Goal: Task Accomplishment & Management: Use online tool/utility

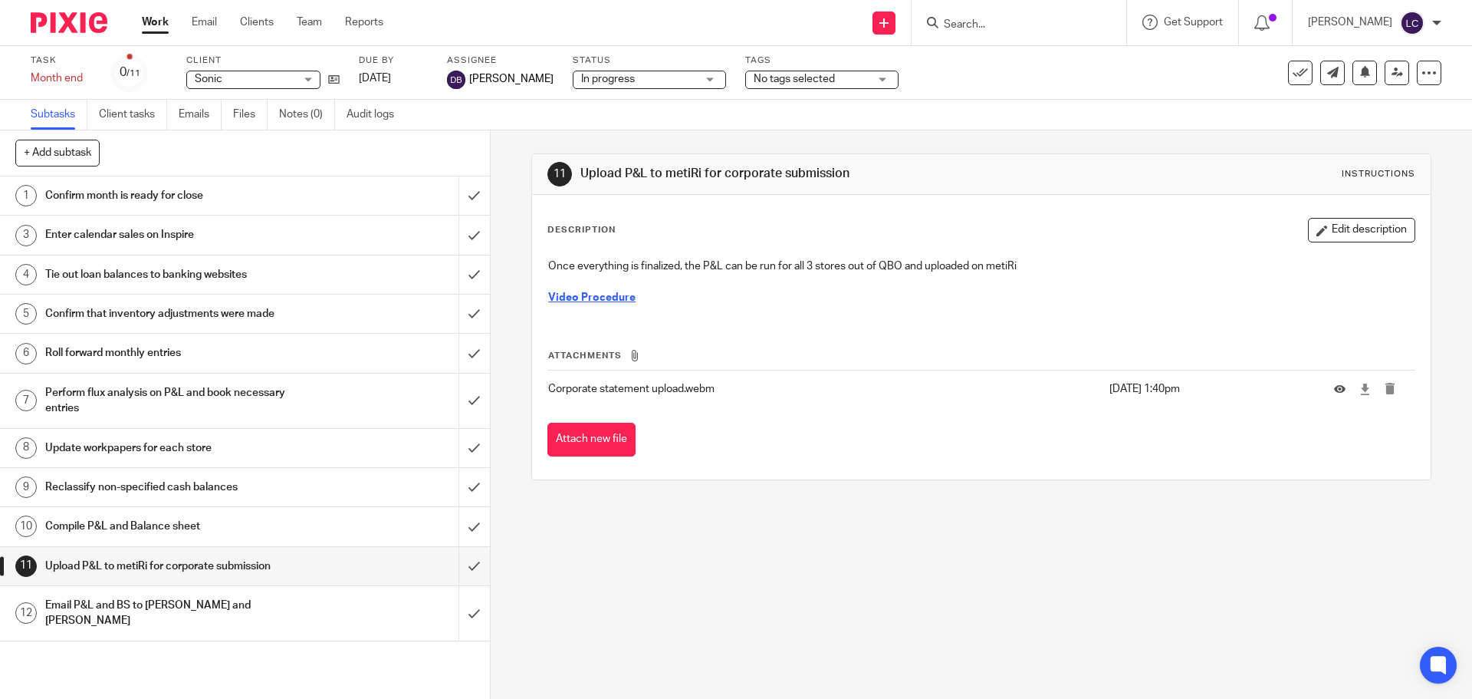
click at [1066, 17] on form at bounding box center [1023, 22] width 163 height 19
click at [985, 21] on input "Search" at bounding box center [1011, 25] width 138 height 14
type input "discount"
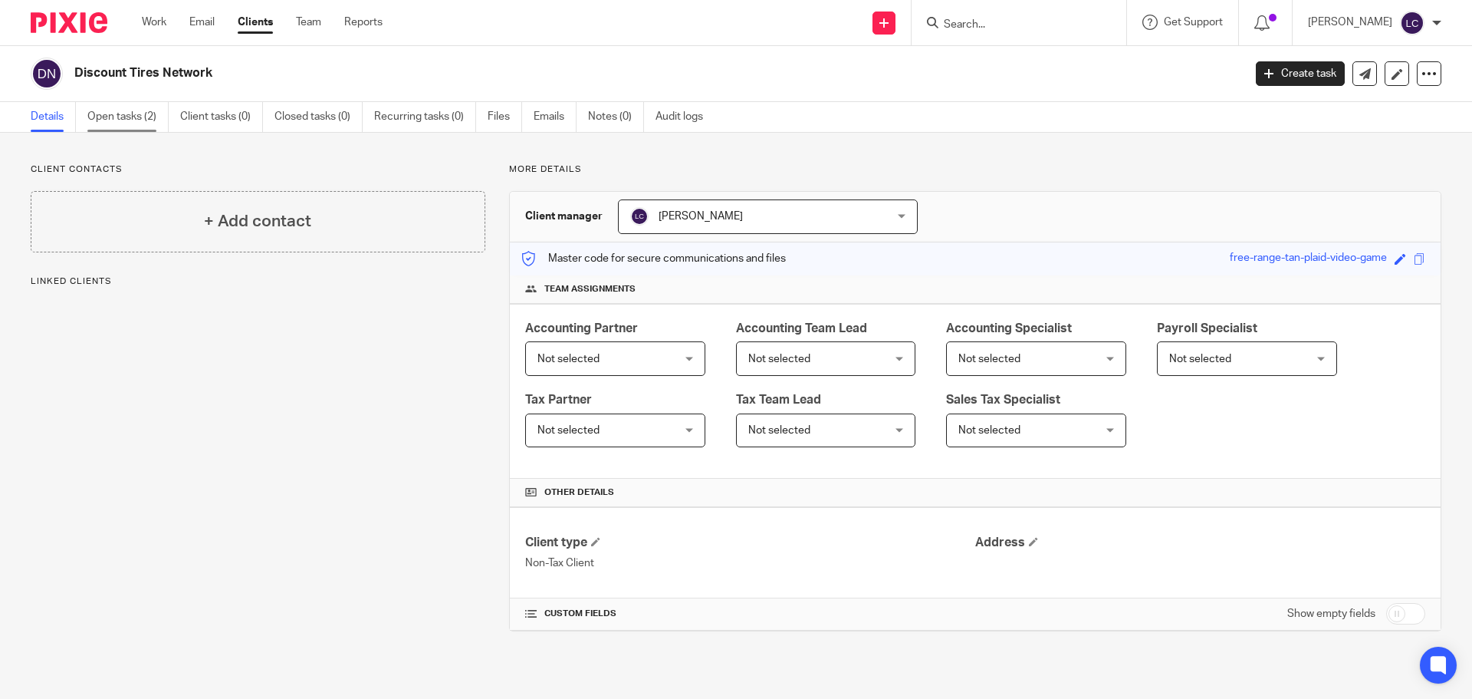
click at [146, 120] on link "Open tasks (2)" at bounding box center [127, 117] width 81 height 30
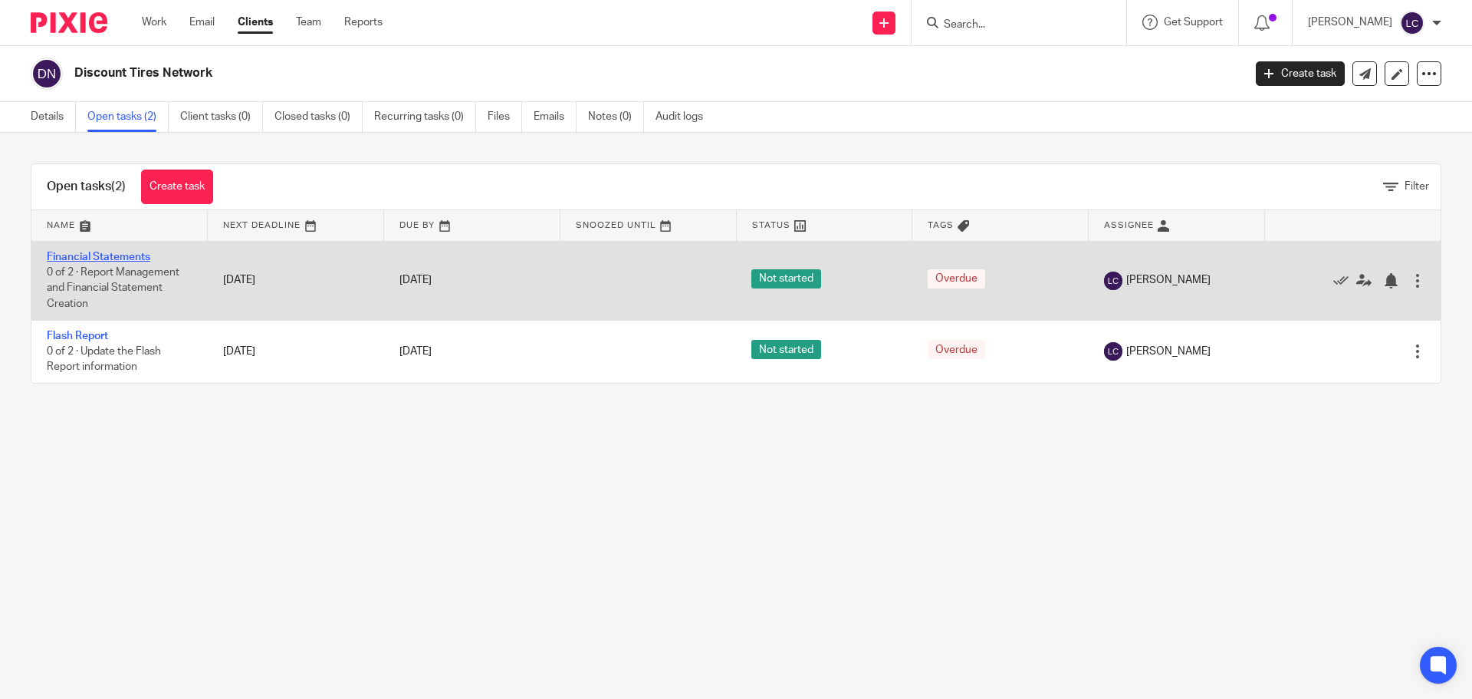
click at [117, 255] on link "Financial Statements" at bounding box center [99, 256] width 104 height 11
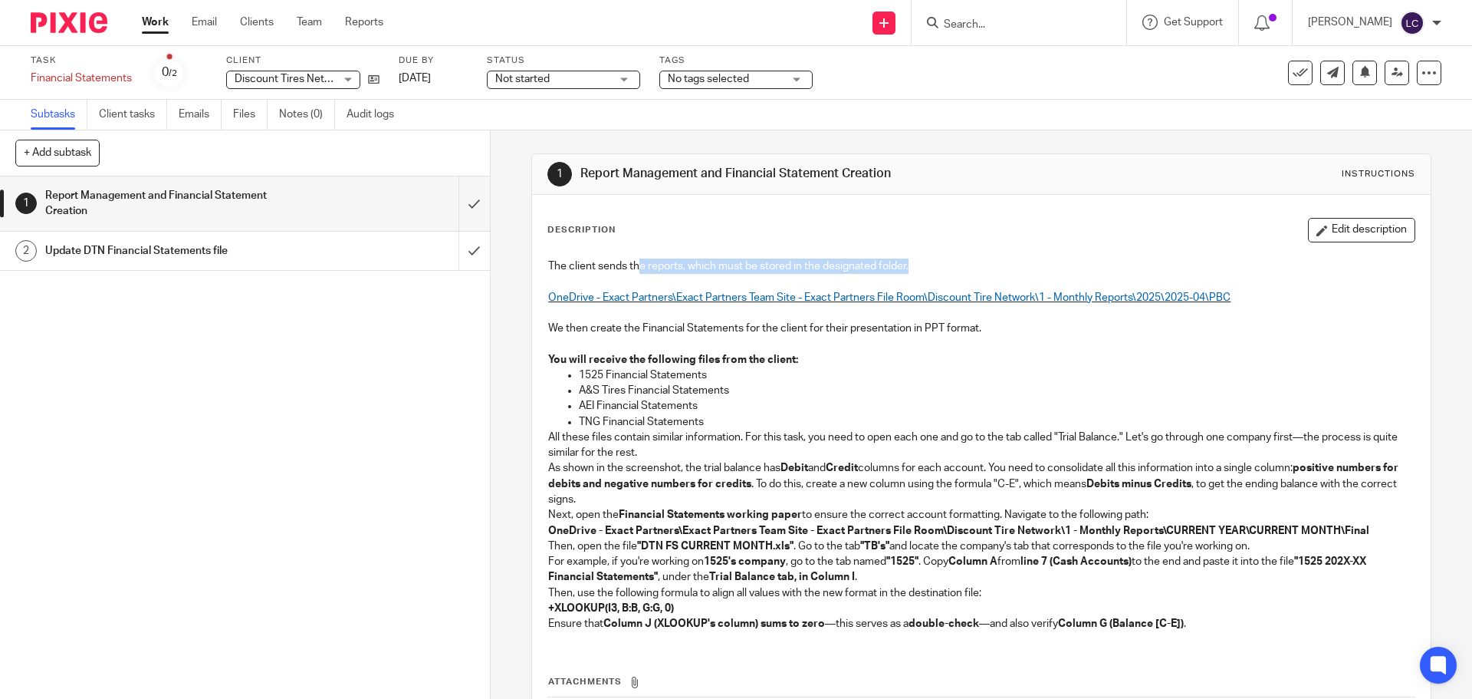
drag, startPoint x: 634, startPoint y: 266, endPoint x: 978, endPoint y: 259, distance: 344.3
click at [978, 259] on p "The client sends the reports, which must be stored in the designated folder." at bounding box center [981, 265] width 866 height 15
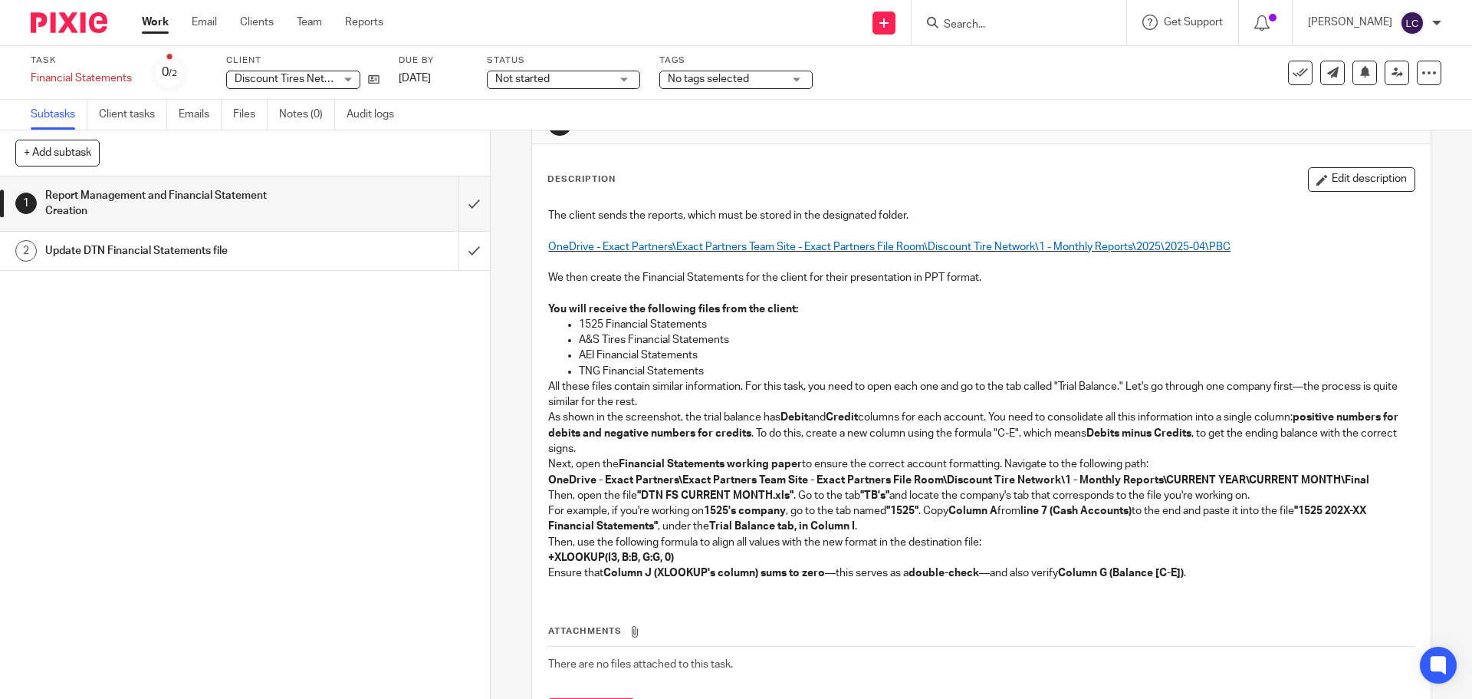
scroll to position [77, 0]
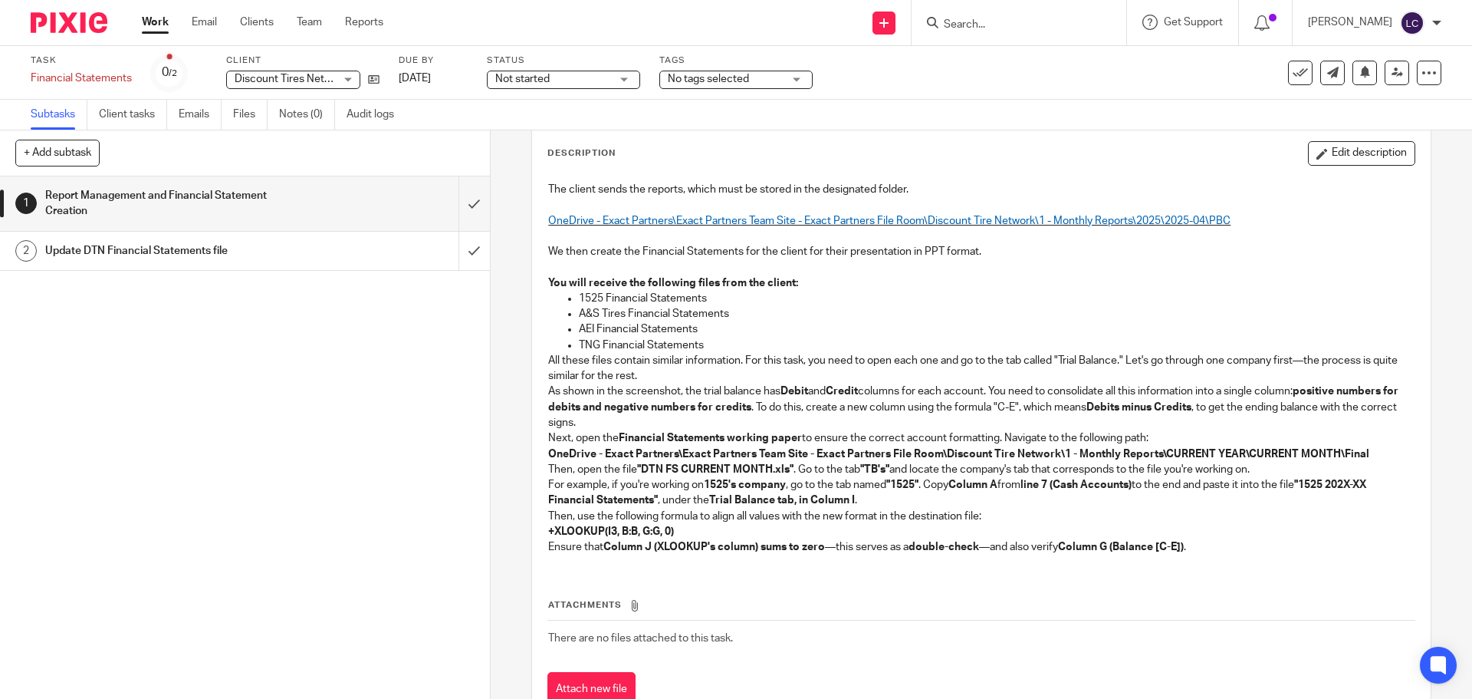
click at [276, 261] on h1 "Update DTN Financial Statements file" at bounding box center [177, 250] width 265 height 23
click at [274, 251] on h1 "Update DTN Financial Statements file" at bounding box center [177, 250] width 265 height 23
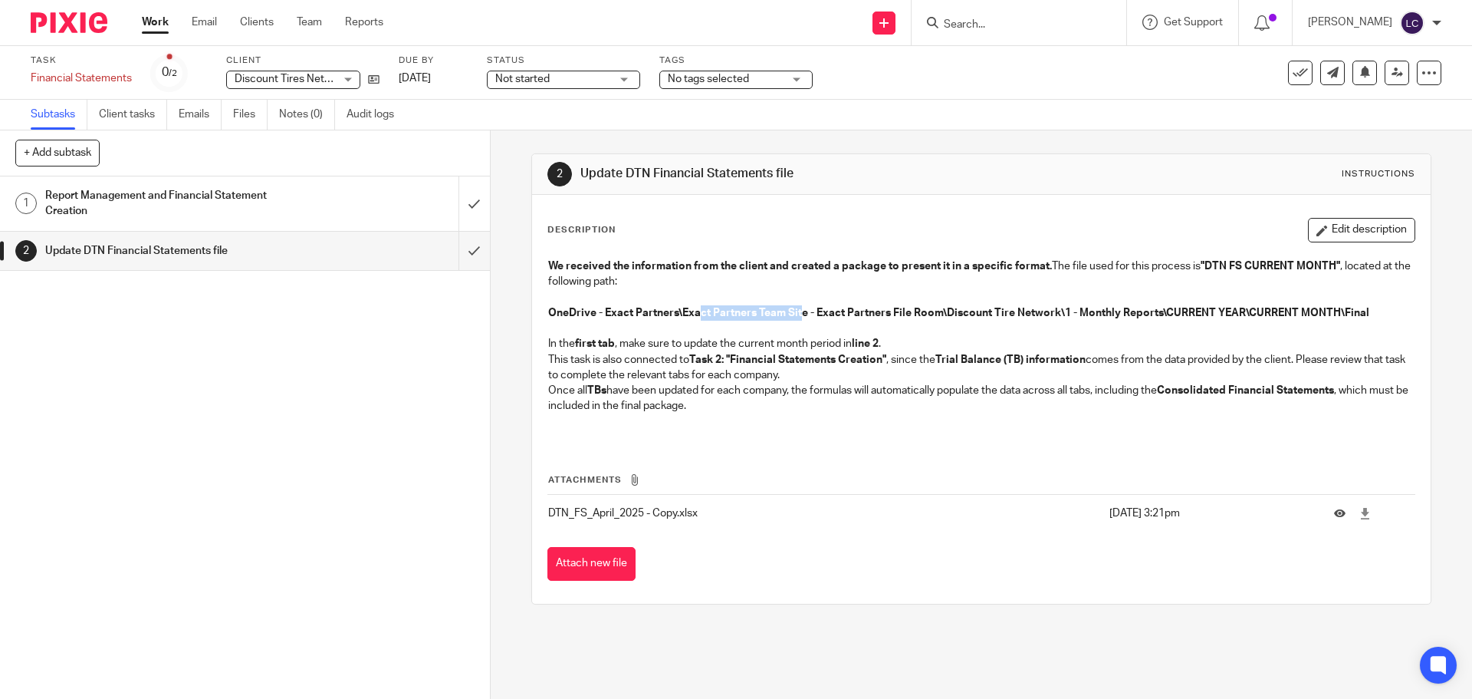
drag, startPoint x: 699, startPoint y: 307, endPoint x: 801, endPoint y: 308, distance: 102.0
click at [800, 308] on strong "OneDrive - Exact Partners\Exact Partners Team Site - Exact Partners File Room\D…" at bounding box center [958, 312] width 821 height 11
click at [801, 308] on strong "OneDrive - Exact Partners\Exact Partners Team Site - Exact Partners File Room\D…" at bounding box center [958, 312] width 821 height 11
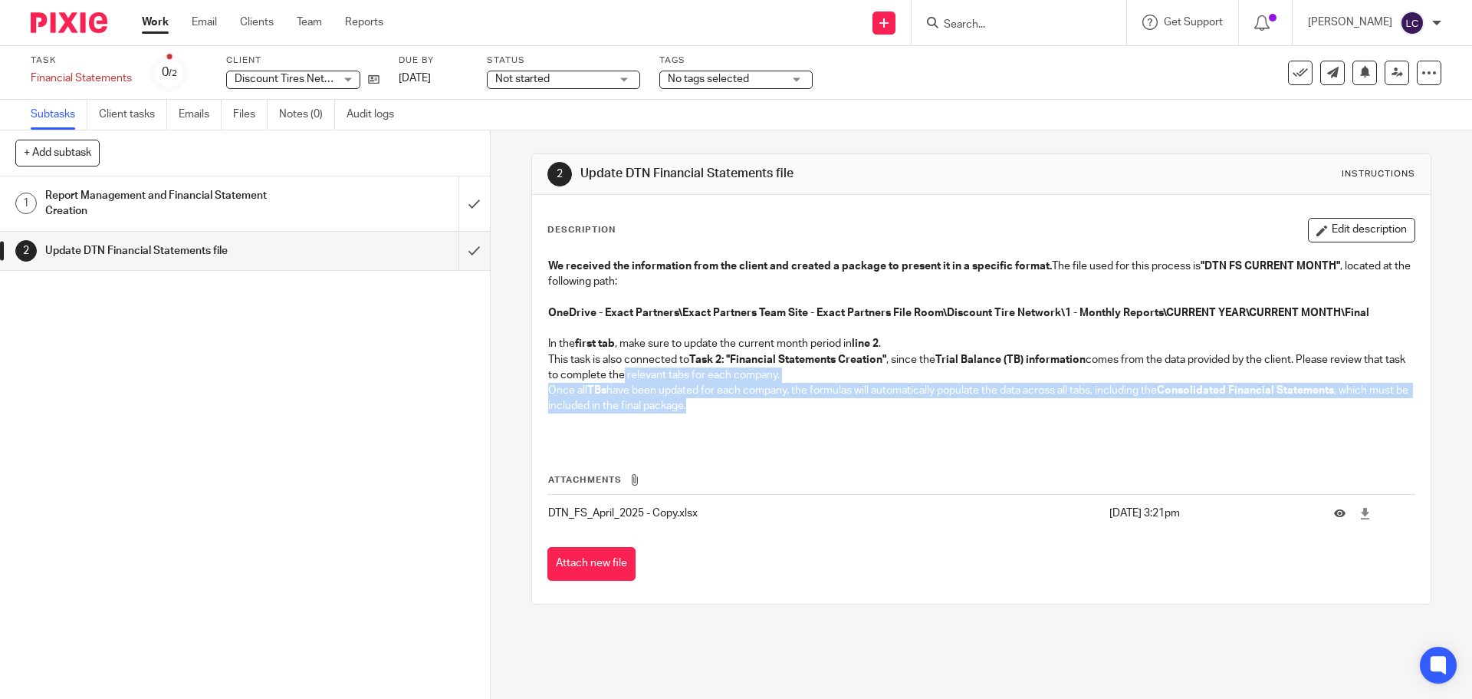
drag, startPoint x: 741, startPoint y: 413, endPoint x: 634, endPoint y: 367, distance: 115.8
click at [634, 367] on div "We received the information from the client and created a package to present it…" at bounding box center [981, 346] width 881 height 190
click at [634, 367] on p "This task is also connected to Task 2: "Financial Statements Creation" , since …" at bounding box center [981, 367] width 866 height 31
